Goal: Transaction & Acquisition: Obtain resource

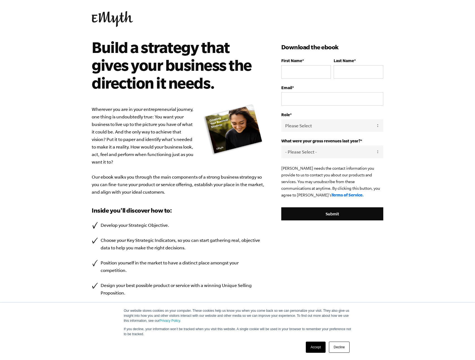
scroll to position [6, 0]
click at [296, 71] on input "First Name *" at bounding box center [306, 71] width 50 height 13
type input "[PERSON_NAME]"
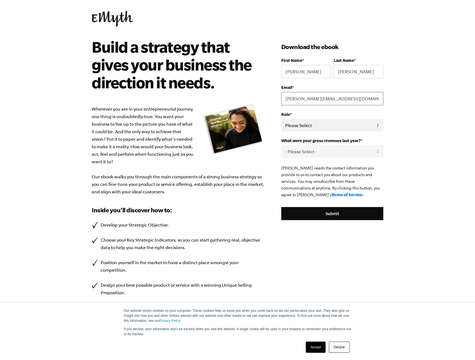
type input "[PERSON_NAME][EMAIL_ADDRESS][DOMAIN_NAME]"
click at [307, 127] on select "Please Select Owner Partner / Co-Owner Executive Employee / Other" at bounding box center [332, 125] width 102 height 13
click at [281, 119] on select "Please Select Owner Partner / Co-Owner Executive Employee / Other" at bounding box center [332, 125] width 102 height 13
click at [316, 130] on select "Please Select Owner Partner / Co-Owner Executive Employee / Other" at bounding box center [332, 125] width 102 height 13
select select "Executive"
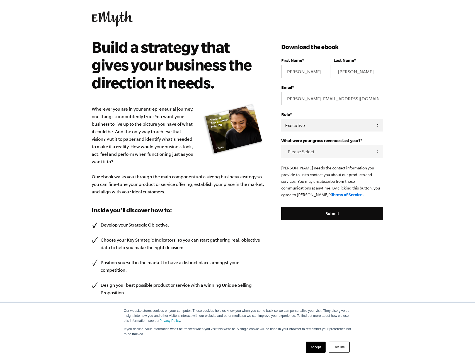
click at [281, 119] on select "Please Select Owner Partner / Co-Owner Executive Employee / Other" at bounding box center [332, 125] width 102 height 13
click at [317, 127] on select "Please Select Owner Partner / Co-Owner Executive Employee / Other" at bounding box center [332, 125] width 102 height 13
click at [281, 119] on select "Please Select Owner Partner / Co-Owner Executive Employee / Other" at bounding box center [332, 125] width 102 height 13
click at [306, 150] on select "- Please Select - 0-75K 76-150K 151-275K 276-500K 501-750K 751-1M 1-2.5M 2.5-5M…" at bounding box center [332, 151] width 102 height 13
select select "2.5-5M"
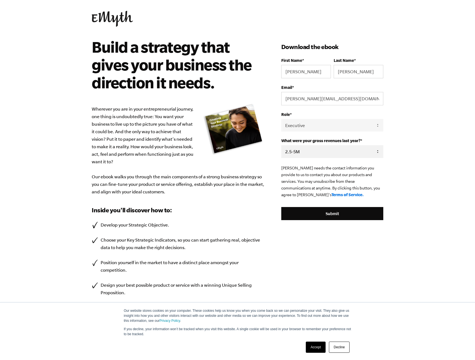
click at [281, 145] on select "- Please Select - 0-75K 76-150K 151-275K 276-500K 501-750K 751-1M 1-2.5M 2.5-5M…" at bounding box center [332, 151] width 102 height 13
click at [323, 216] on input "Submit" at bounding box center [332, 213] width 102 height 13
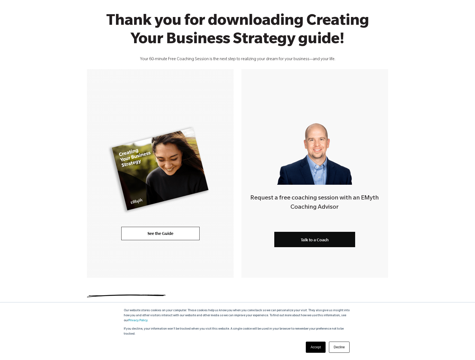
scroll to position [41, 0]
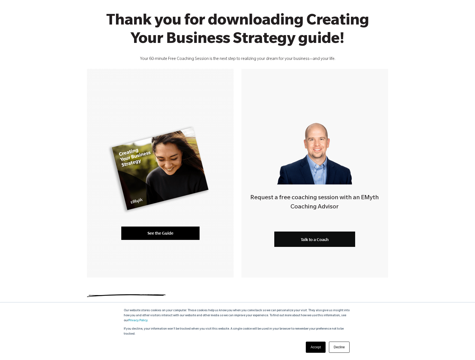
click at [169, 234] on link "See the Guide" at bounding box center [160, 232] width 78 height 13
